Goal: Task Accomplishment & Management: Use online tool/utility

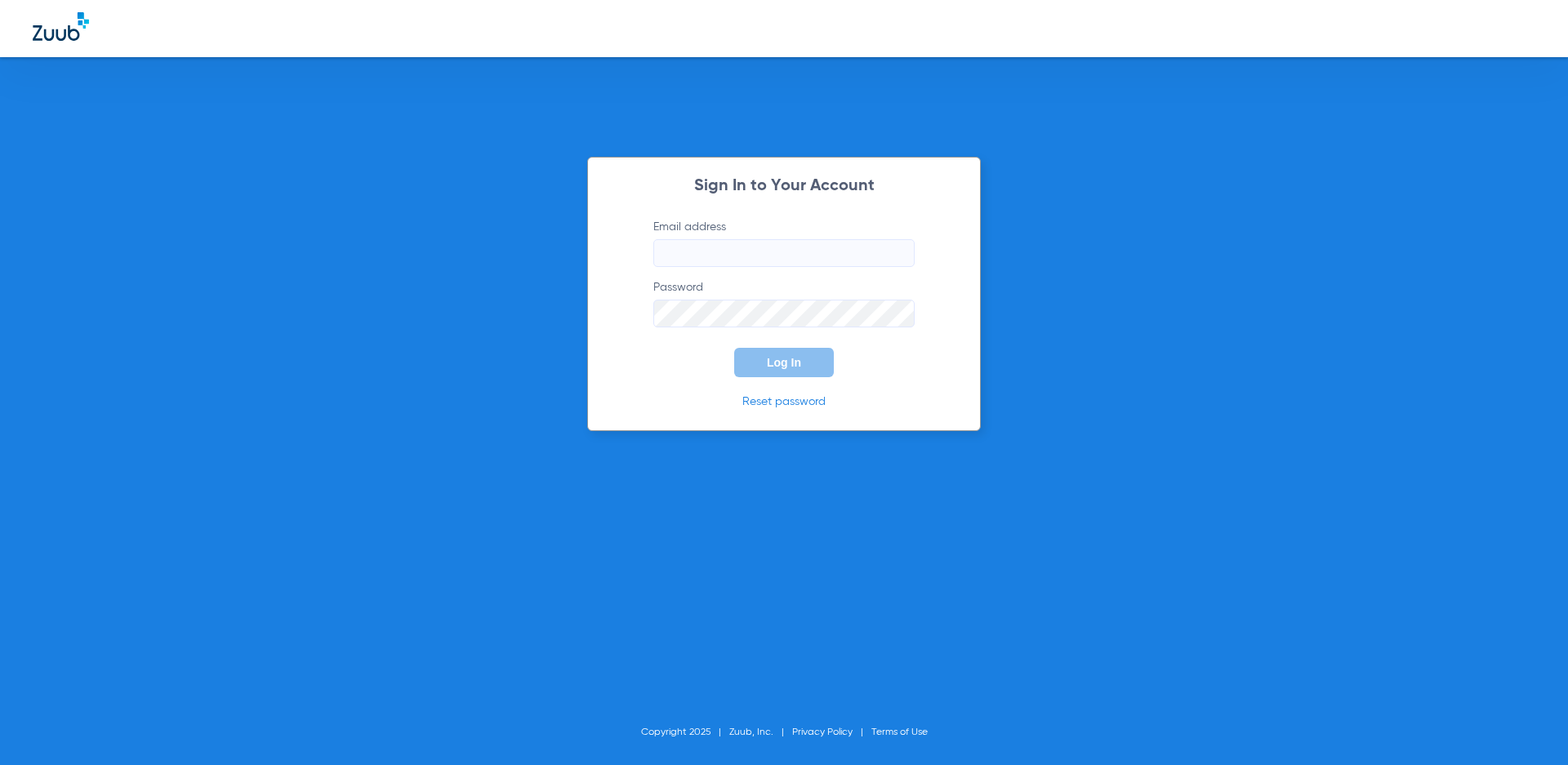
type input "[EMAIL_ADDRESS][DOMAIN_NAME]"
click at [796, 368] on span "Log In" at bounding box center [784, 362] width 34 height 13
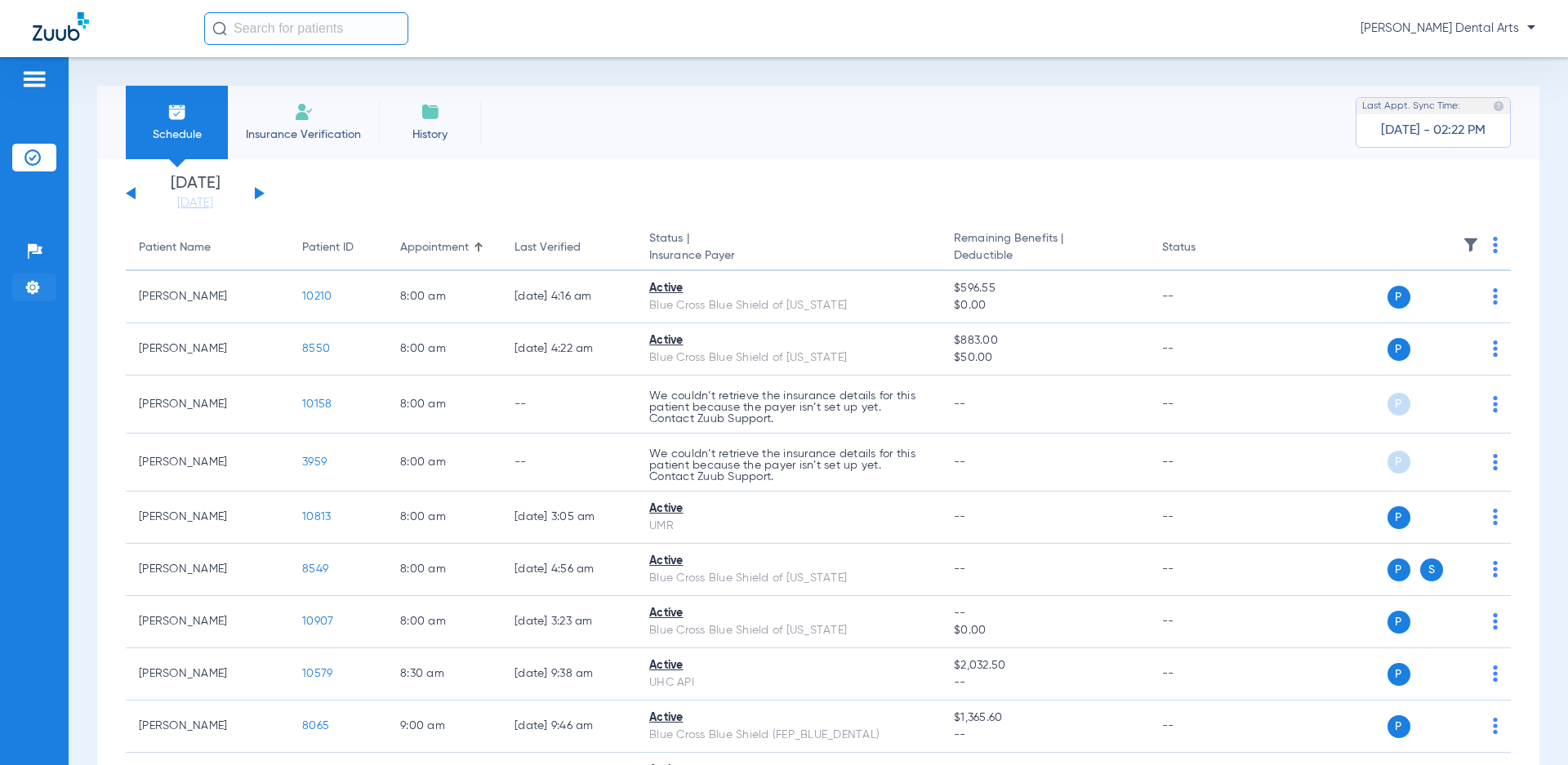
click at [36, 284] on img at bounding box center [32, 287] width 16 height 16
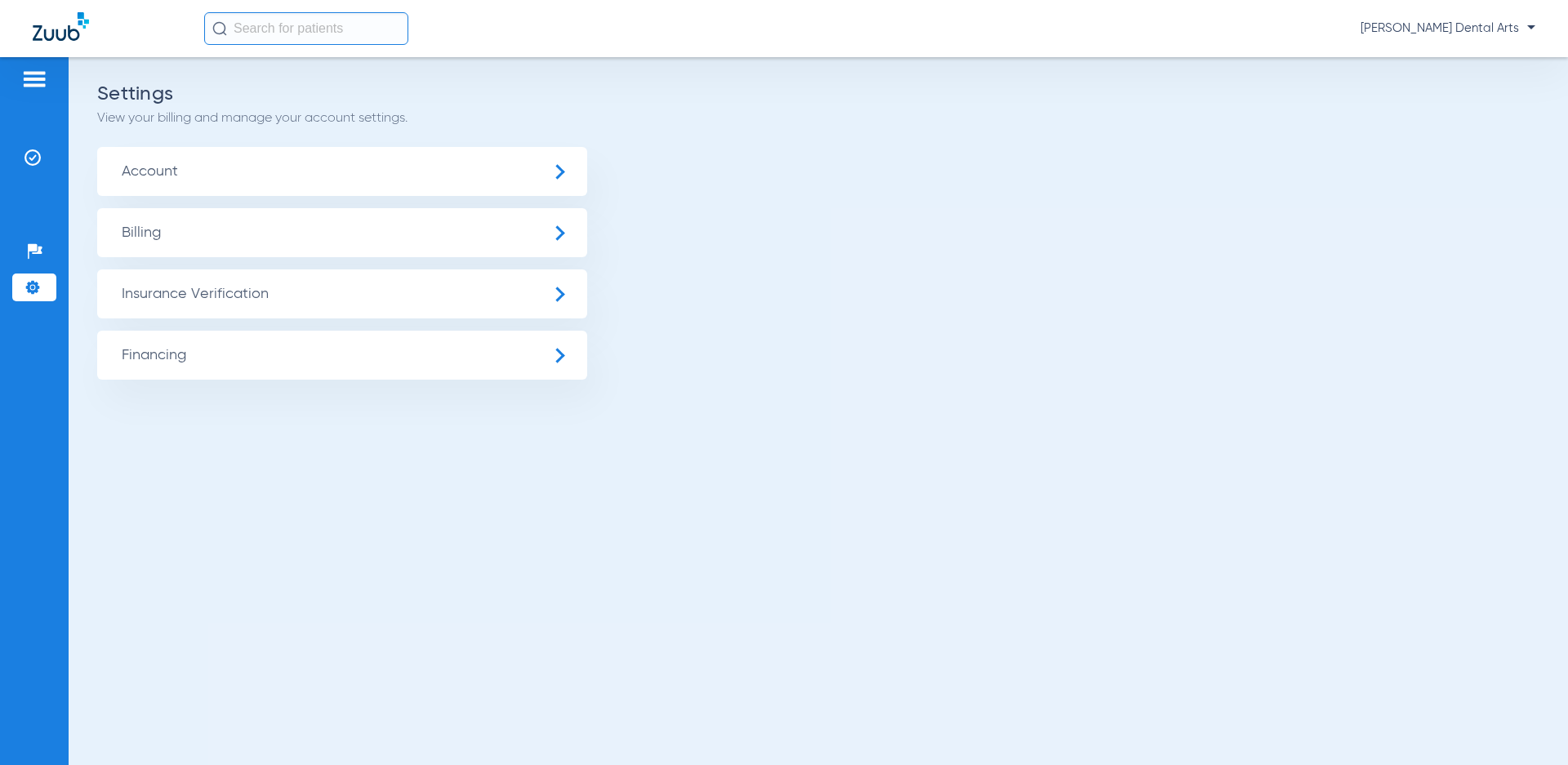
click at [267, 173] on span "Account" at bounding box center [342, 171] width 490 height 49
click at [203, 285] on span "Insurance Verification" at bounding box center [342, 293] width 490 height 49
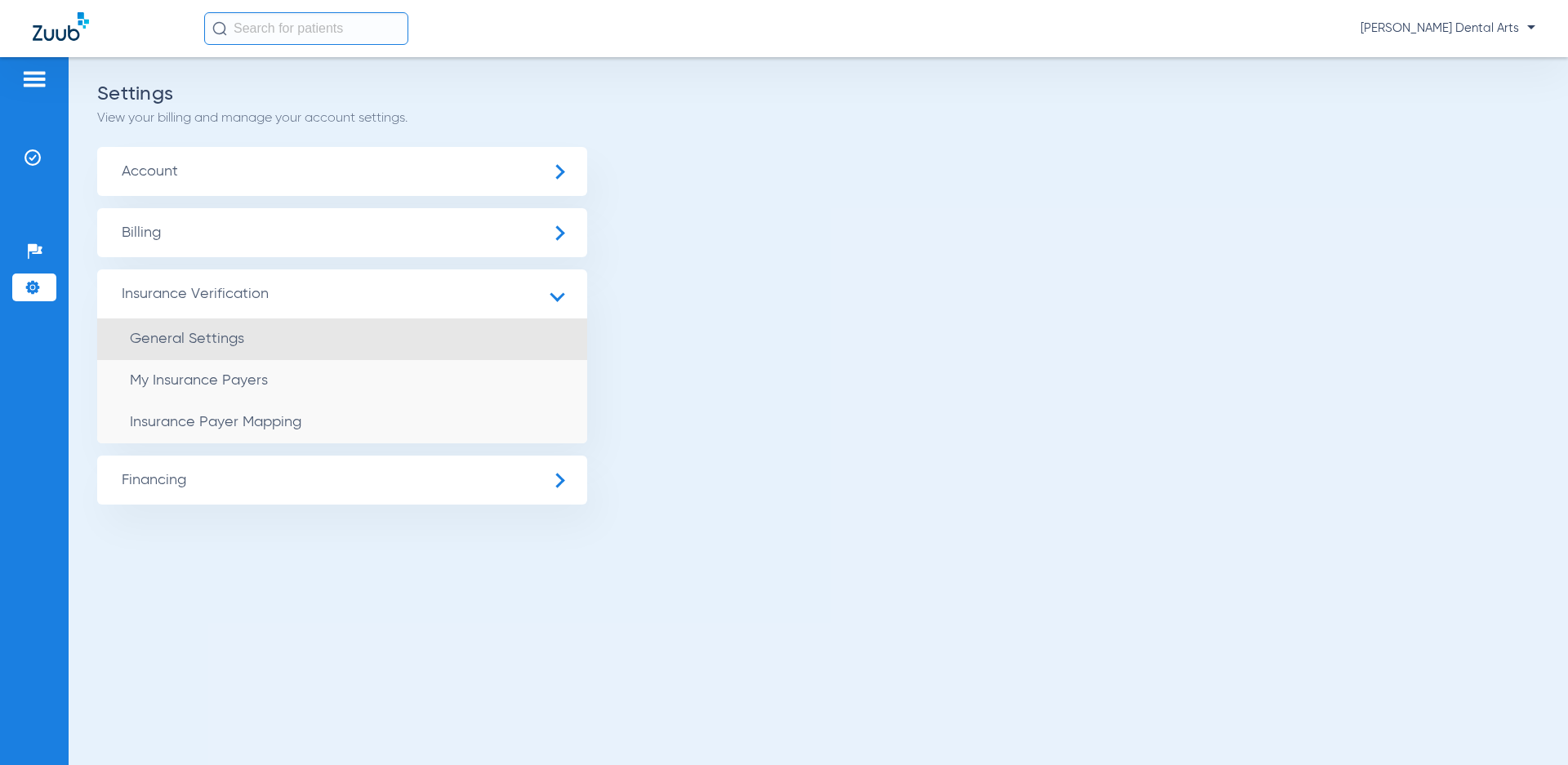
click at [226, 341] on span "General Settings" at bounding box center [187, 338] width 115 height 15
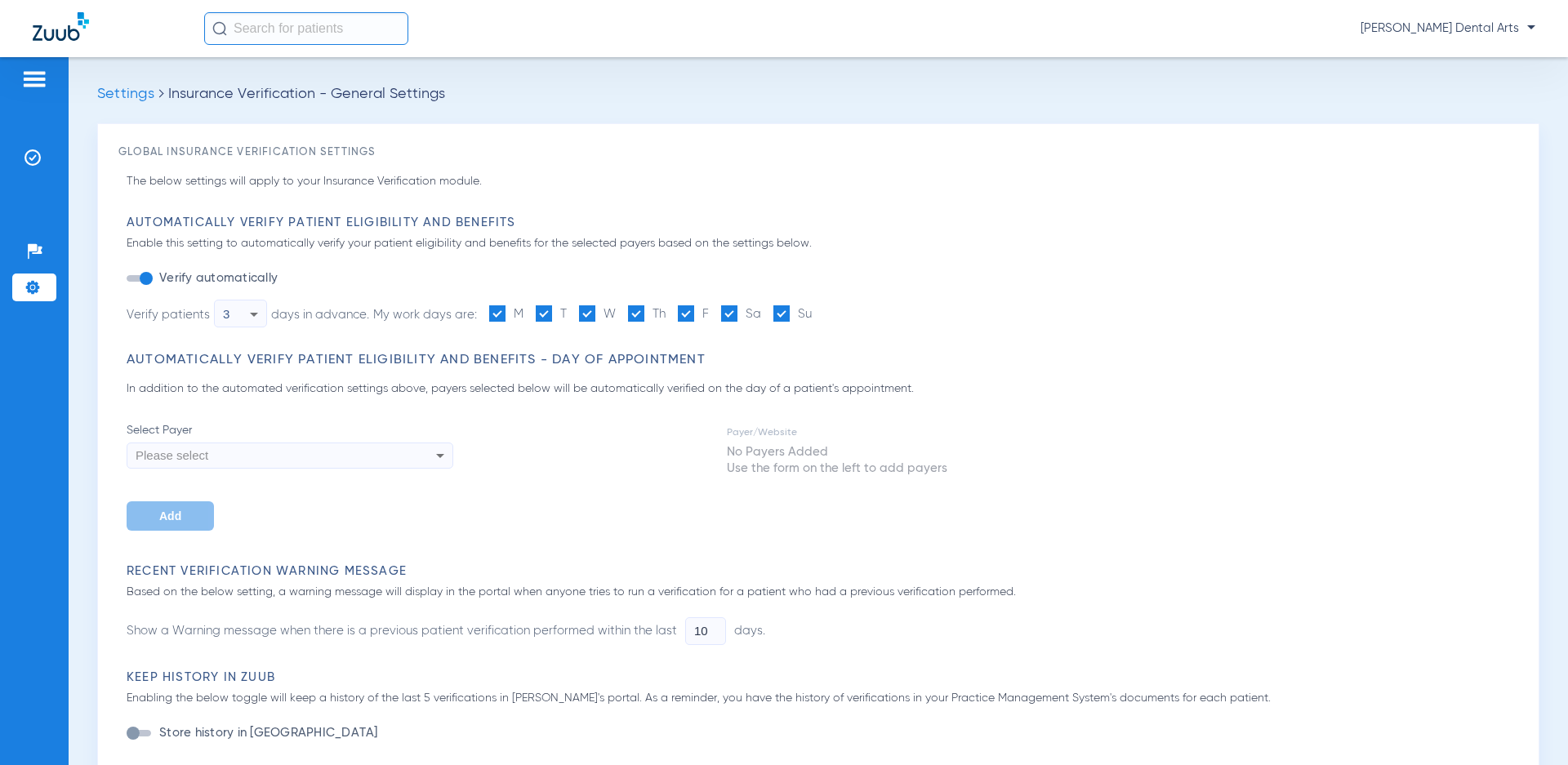
type input "0"
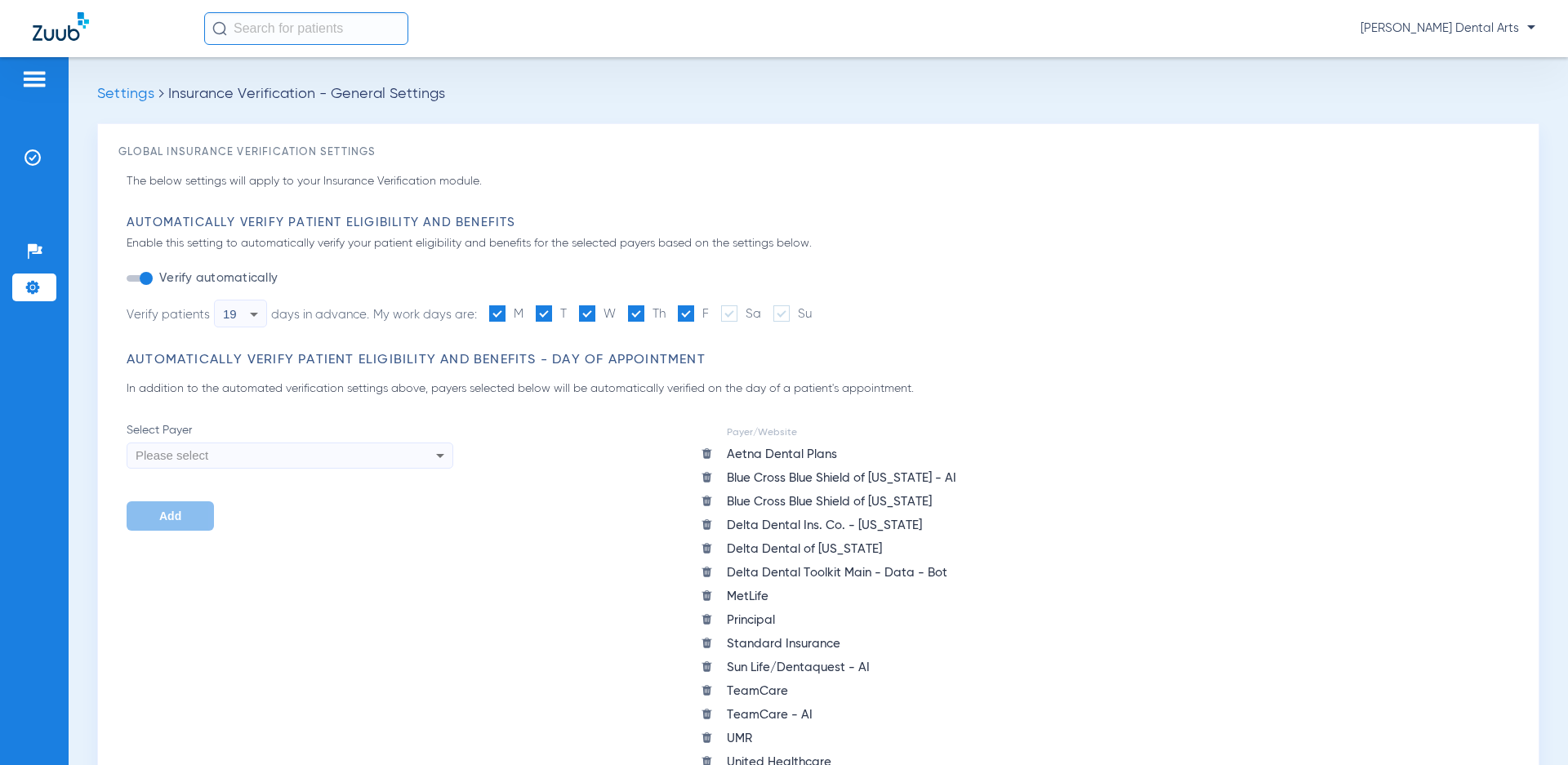
click at [26, 85] on img at bounding box center [34, 79] width 26 height 20
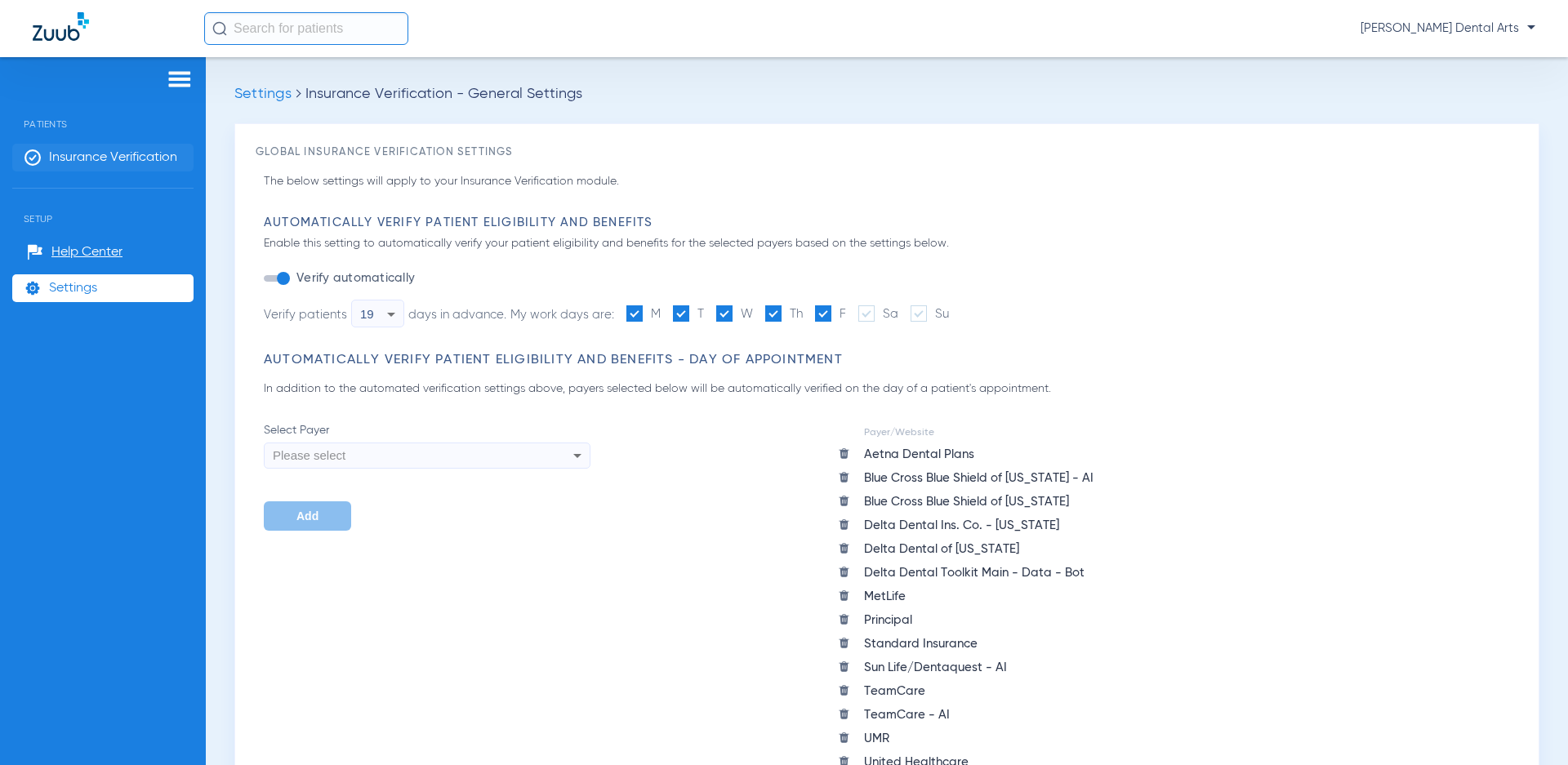
click at [95, 158] on span "Insurance Verification" at bounding box center [113, 157] width 128 height 16
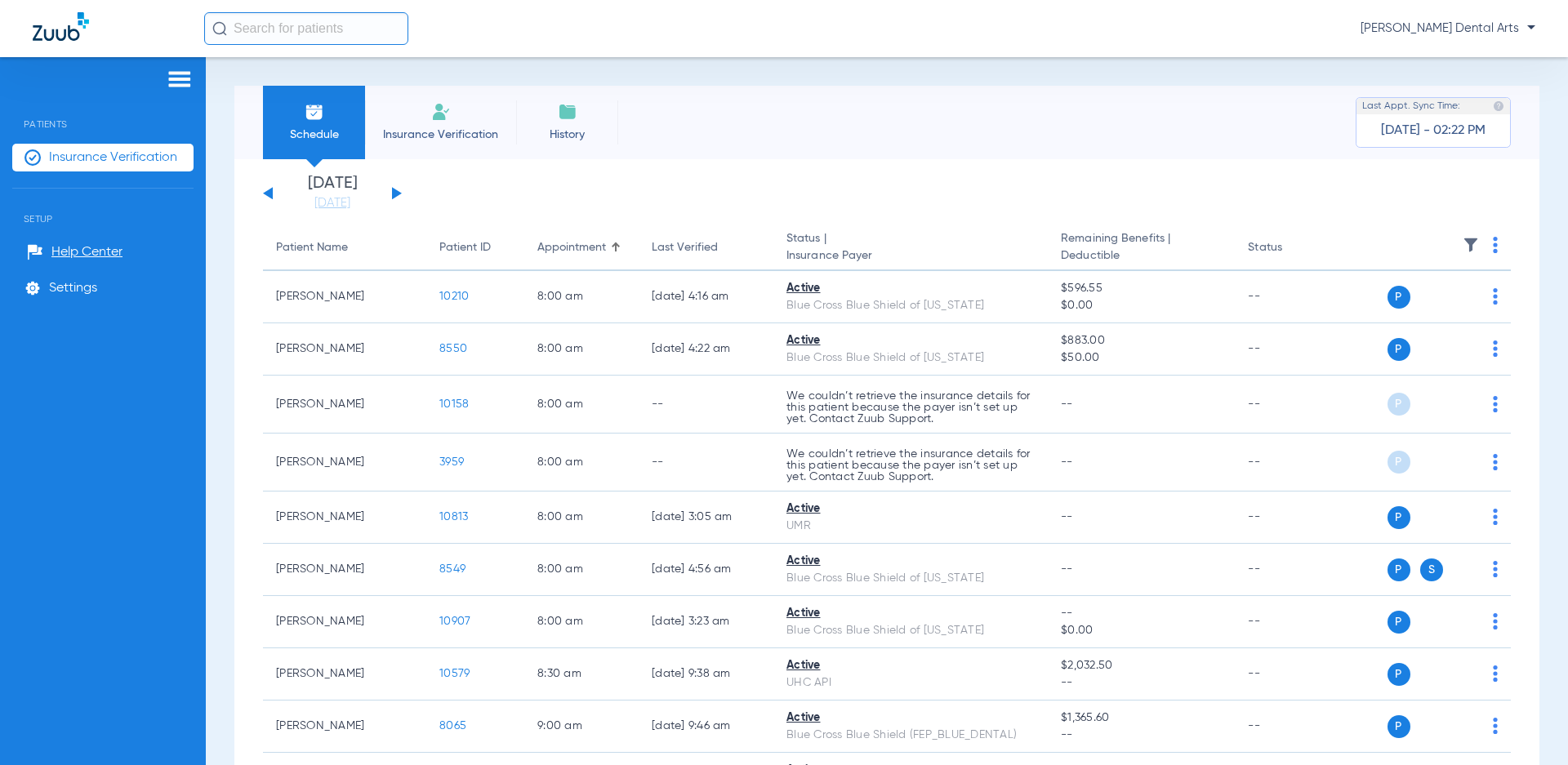
click at [790, 179] on app-single-date-navigator "[DATE] [DATE] [DATE] [DATE] [DATE] [DATE] [DATE] [DATE] [DATE] [DATE] [DATE] [D…" at bounding box center [887, 193] width 1248 height 36
click at [1493, 243] on img at bounding box center [1495, 244] width 5 height 16
click at [1405, 307] on span "Verify All" at bounding box center [1419, 309] width 102 height 11
